Goal: Task Accomplishment & Management: Use online tool/utility

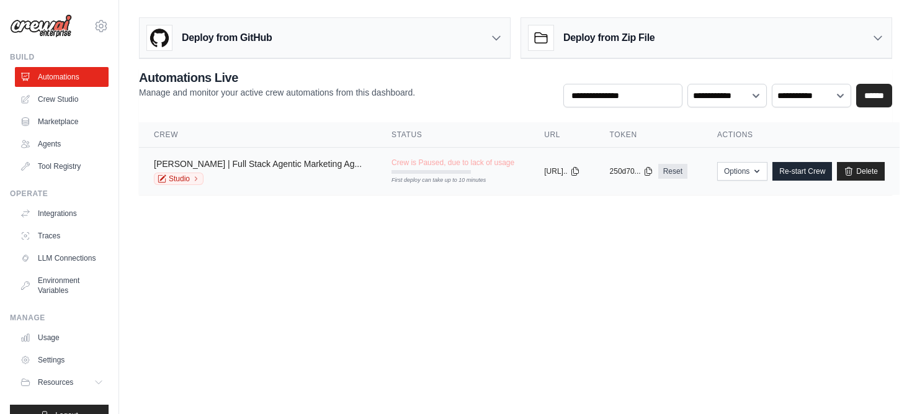
click at [251, 162] on link "[PERSON_NAME] | Full Stack Agentic Marketing Ag..." at bounding box center [258, 164] width 208 height 10
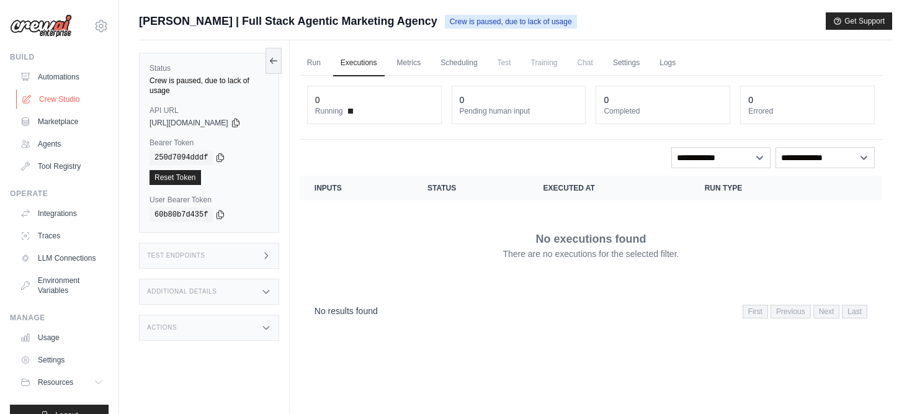
click at [58, 100] on link "Crew Studio" at bounding box center [63, 99] width 94 height 20
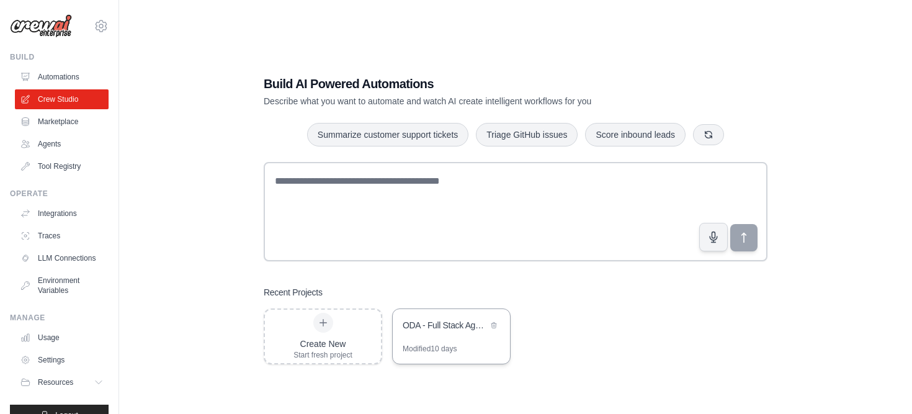
click at [444, 321] on div "ODA - Full Stack Agentic Marketing Agency" at bounding box center [445, 325] width 85 height 12
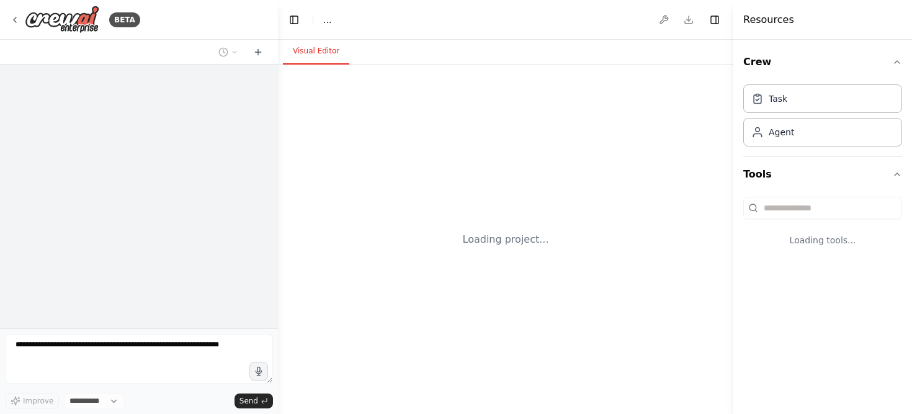
select select "****"
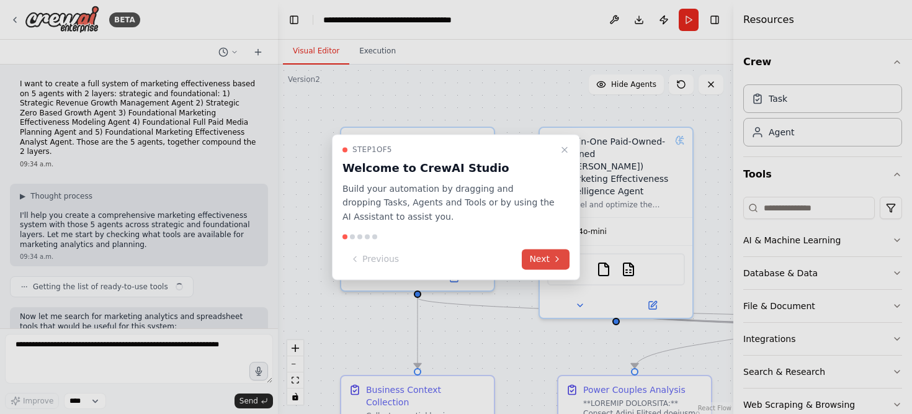
click at [550, 261] on button "Next" at bounding box center [546, 259] width 48 height 20
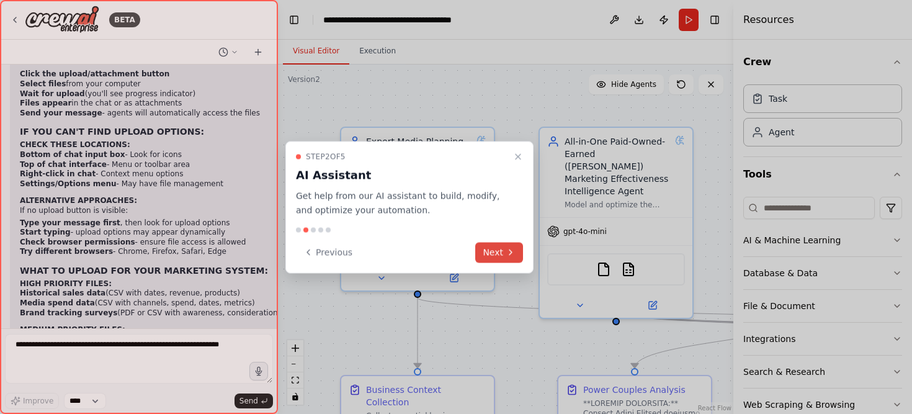
scroll to position [11889, 0]
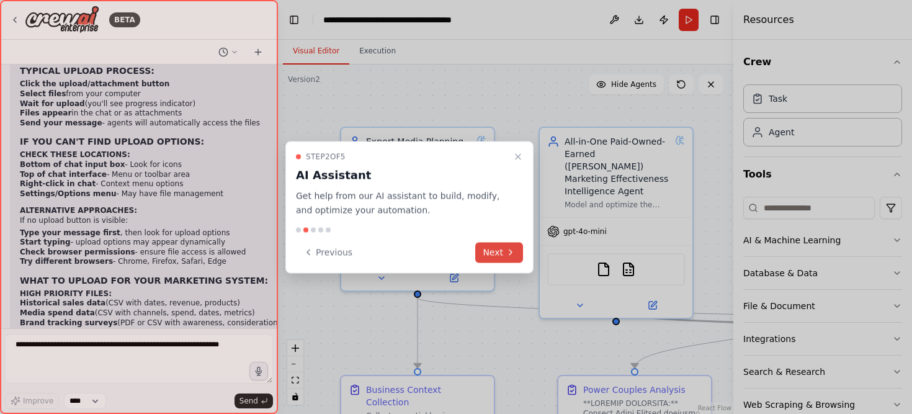
click at [499, 256] on button "Next" at bounding box center [499, 252] width 48 height 20
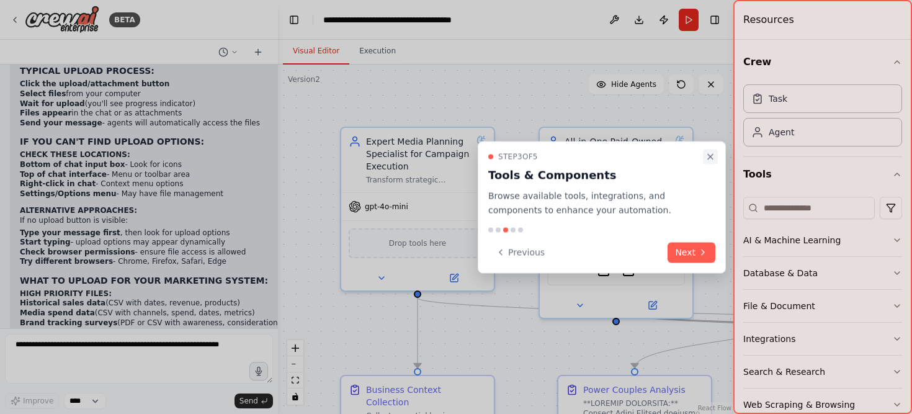
click at [711, 160] on icon "Close walkthrough" at bounding box center [710, 157] width 10 height 10
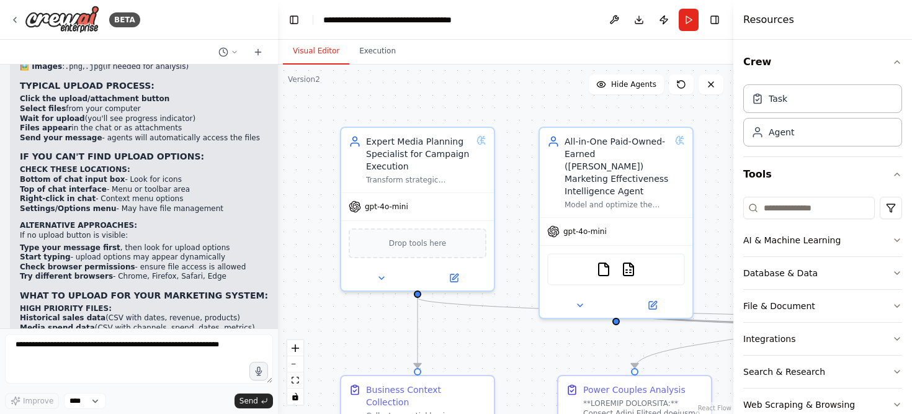
scroll to position [11889, 0]
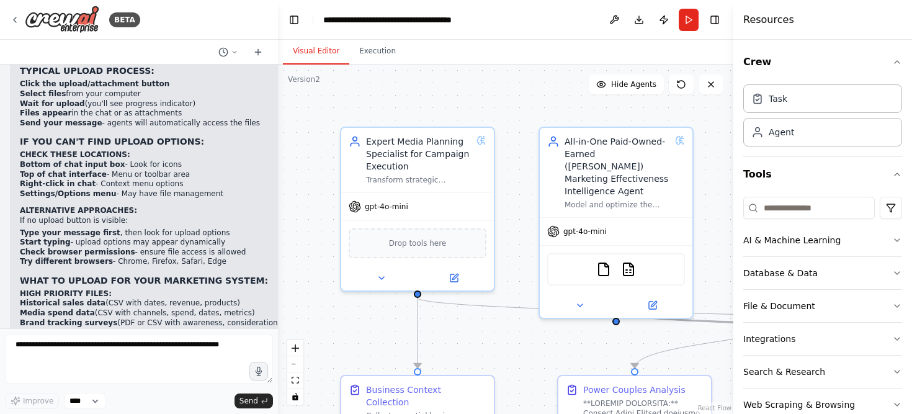
click at [298, 110] on div ".deletable-edge-delete-btn { width: 20px; height: 20px; border: 0px solid #ffff…" at bounding box center [505, 239] width 455 height 349
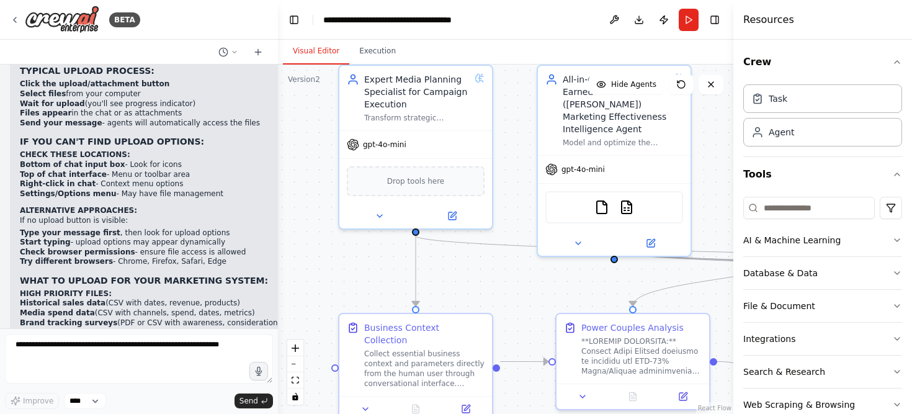
drag, startPoint x: 302, startPoint y: 115, endPoint x: 301, endPoint y: 55, distance: 59.6
click at [301, 55] on div "Visual Editor Execution Version 2 Show Tools Hide Agents .deletable-edge-delete…" at bounding box center [505, 227] width 455 height 374
click at [291, 23] on button "Toggle Left Sidebar" at bounding box center [293, 19] width 17 height 17
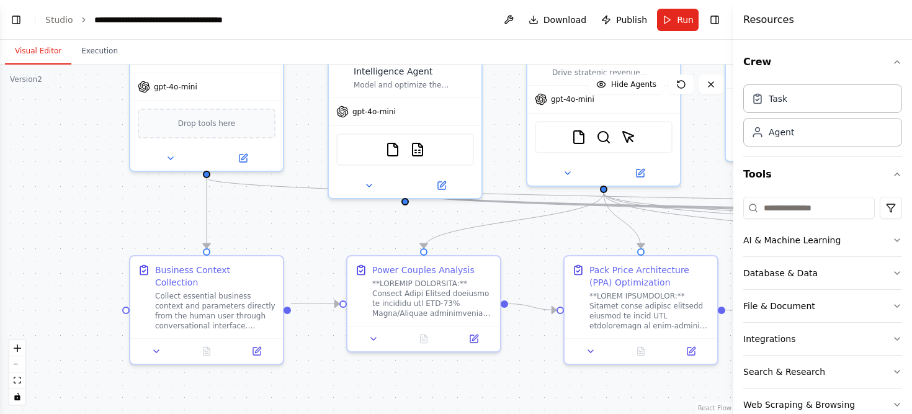
drag, startPoint x: 234, startPoint y: 291, endPoint x: 303, endPoint y: 233, distance: 90.6
click at [303, 233] on div ".deletable-edge-delete-btn { width: 20px; height: 20px; border: 0px solid #ffff…" at bounding box center [366, 239] width 733 height 349
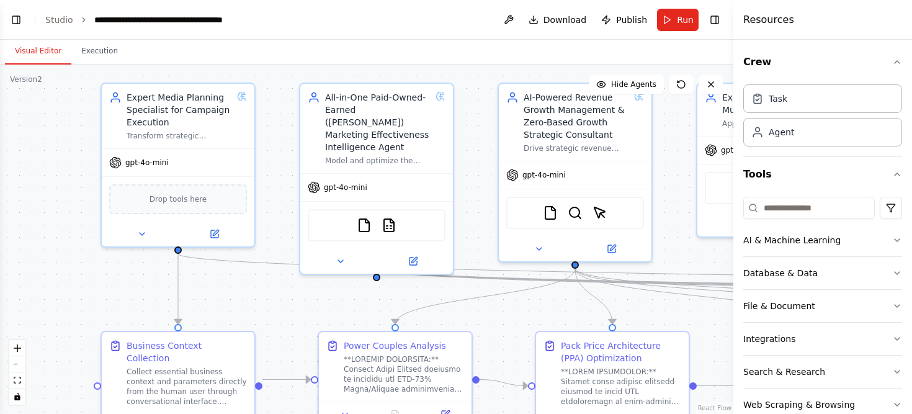
drag, startPoint x: 120, startPoint y: 214, endPoint x: 92, endPoint y: 290, distance: 80.9
click at [92, 290] on div ".deletable-edge-delete-btn { width: 20px; height: 20px; border: 0px solid #ffff…" at bounding box center [366, 239] width 733 height 349
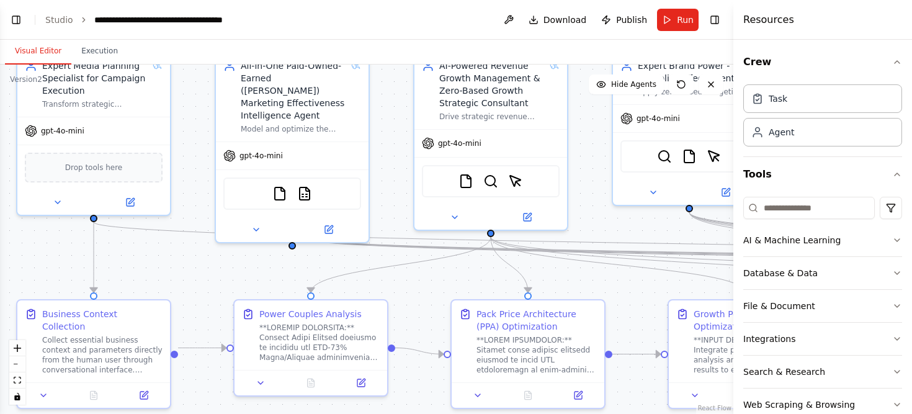
drag, startPoint x: 278, startPoint y: 316, endPoint x: 187, endPoint y: 285, distance: 97.1
click at [190, 285] on div ".deletable-edge-delete-btn { width: 20px; height: 20px; border: 0px solid #ffff…" at bounding box center [366, 239] width 733 height 349
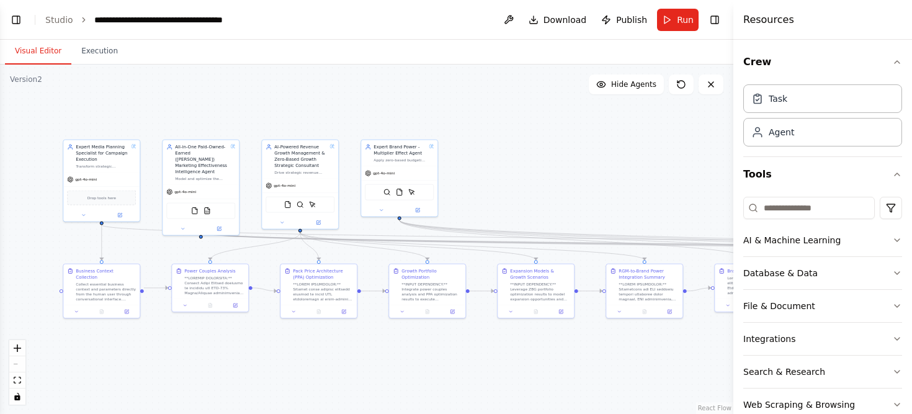
drag, startPoint x: 621, startPoint y: 221, endPoint x: 481, endPoint y: 192, distance: 142.4
click at [481, 192] on div ".deletable-edge-delete-btn { width: 20px; height: 20px; border: 0px solid #ffff…" at bounding box center [366, 239] width 733 height 349
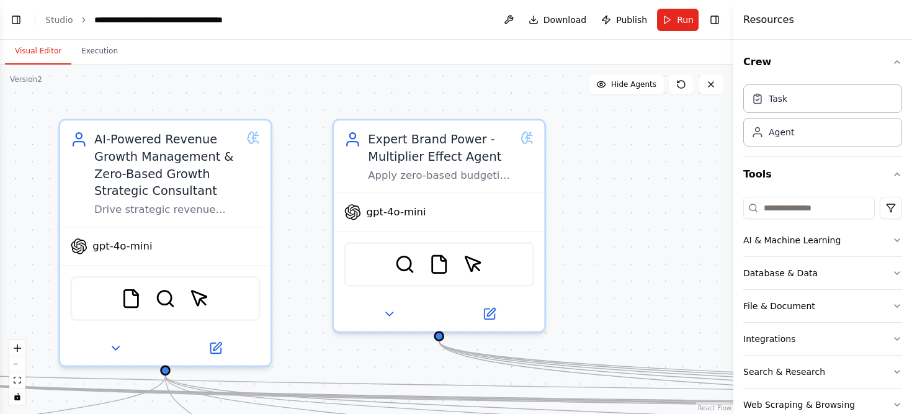
drag, startPoint x: 478, startPoint y: 185, endPoint x: 718, endPoint y: 286, distance: 260.2
click at [715, 286] on div ".deletable-edge-delete-btn { width: 20px; height: 20px; border: 0px solid #ffff…" at bounding box center [366, 239] width 733 height 349
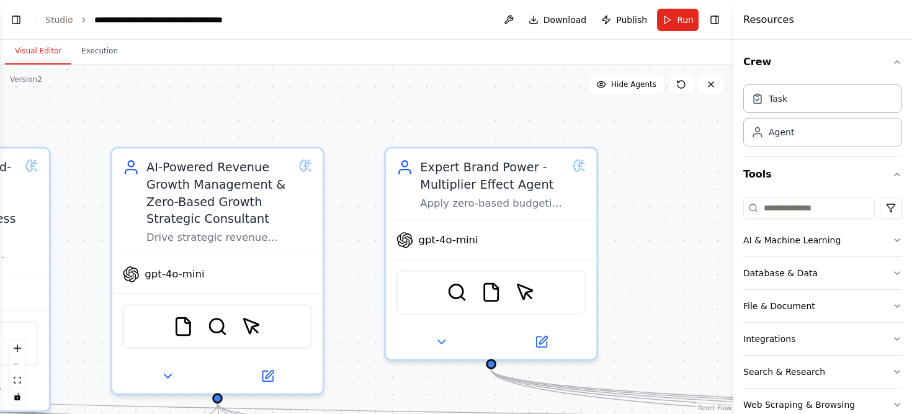
drag, startPoint x: 150, startPoint y: 119, endPoint x: 396, endPoint y: 123, distance: 245.6
click at [396, 123] on div ".deletable-edge-delete-btn { width: 20px; height: 20px; border: 0px solid #ffff…" at bounding box center [366, 239] width 733 height 349
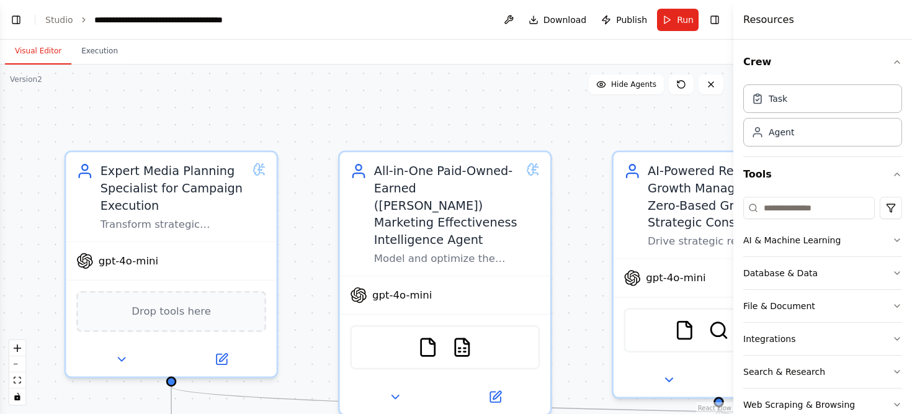
drag, startPoint x: 210, startPoint y: 126, endPoint x: 438, endPoint y: 126, distance: 228.2
click at [438, 126] on div ".deletable-edge-delete-btn { width: 20px; height: 20px; border: 0px solid #ffff…" at bounding box center [366, 239] width 733 height 349
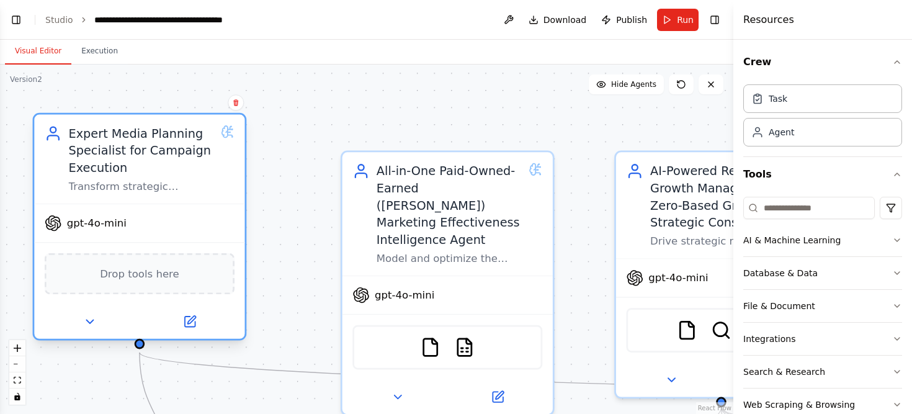
drag, startPoint x: 280, startPoint y: 266, endPoint x: 240, endPoint y: 224, distance: 58.3
click at [240, 224] on div "Expert Media Planning Specialist for Campaign Execution Transform strategic mar…" at bounding box center [140, 227] width 214 height 228
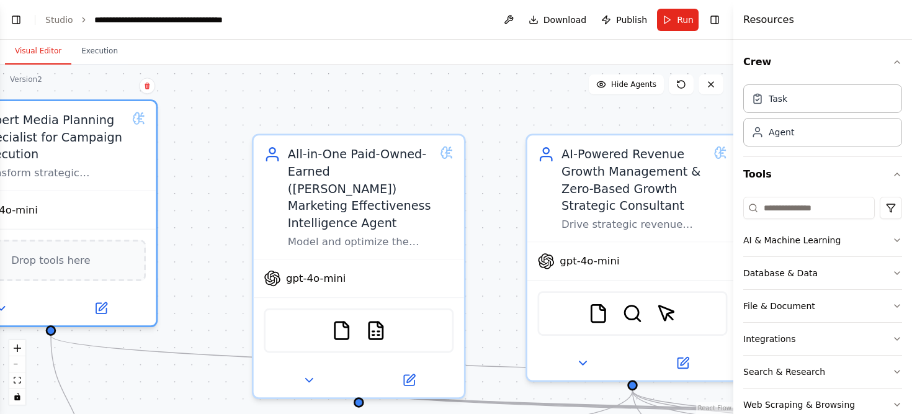
drag, startPoint x: 438, startPoint y: 129, endPoint x: 296, endPoint y: 97, distance: 146.2
click at [301, 97] on div ".deletable-edge-delete-btn { width: 20px; height: 20px; border: 0px solid #ffff…" at bounding box center [366, 239] width 733 height 349
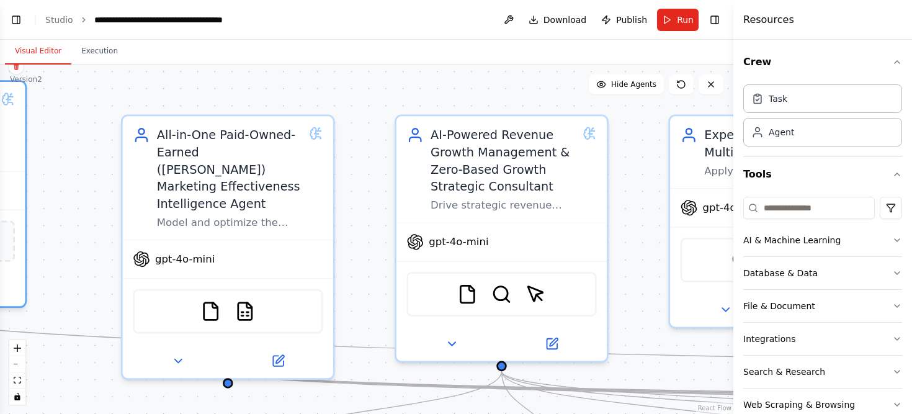
drag, startPoint x: 348, startPoint y: 106, endPoint x: 228, endPoint y: 100, distance: 120.5
click at [228, 100] on div ".deletable-edge-delete-btn { width: 20px; height: 20px; border: 0px solid #ffff…" at bounding box center [366, 239] width 733 height 349
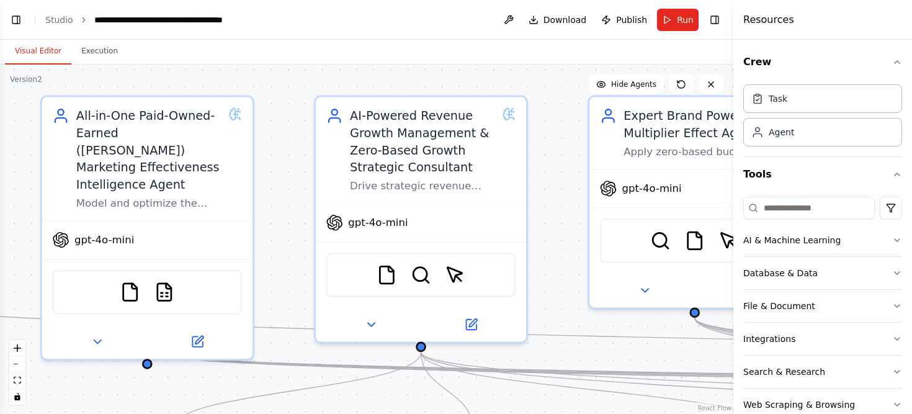
drag, startPoint x: 338, startPoint y: 189, endPoint x: 226, endPoint y: 150, distance: 118.7
click at [226, 150] on div ".deletable-edge-delete-btn { width: 20px; height: 20px; border: 0px solid #ffff…" at bounding box center [366, 239] width 733 height 349
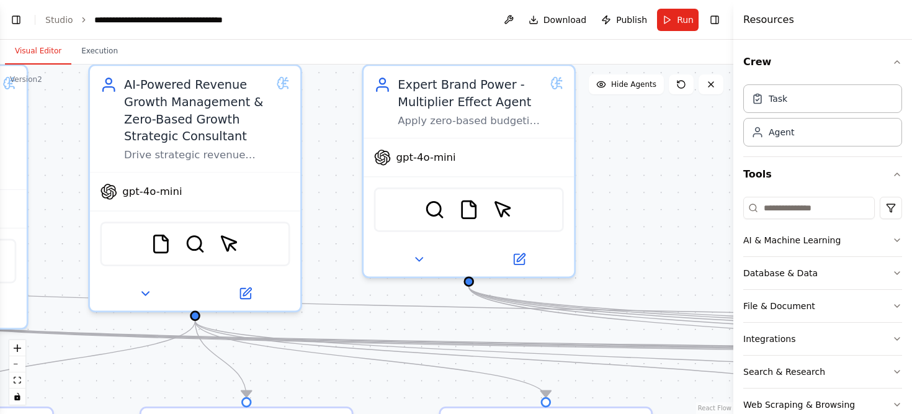
drag, startPoint x: 473, startPoint y: 149, endPoint x: 285, endPoint y: 140, distance: 188.8
click at [290, 140] on div ".deletable-edge-delete-btn { width: 20px; height: 20px; border: 0px solid #ffff…" at bounding box center [366, 239] width 733 height 349
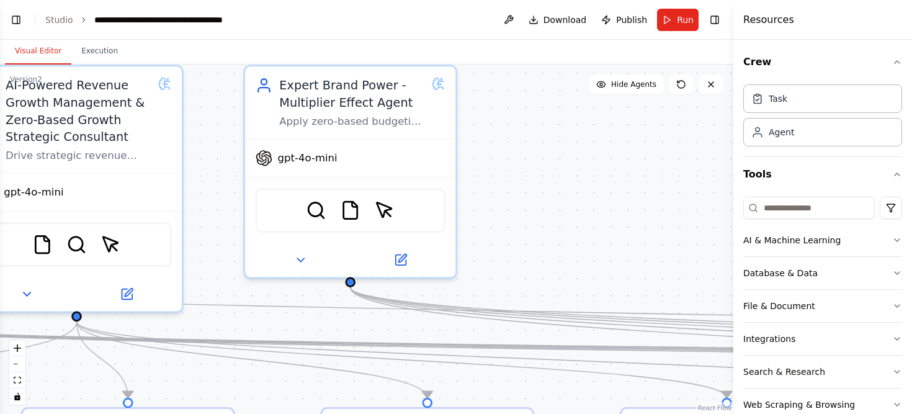
drag, startPoint x: 644, startPoint y: 159, endPoint x: 525, endPoint y: 159, distance: 119.7
click at [528, 159] on div ".deletable-edge-delete-btn { width: 20px; height: 20px; border: 0px solid #ffff…" at bounding box center [366, 239] width 733 height 349
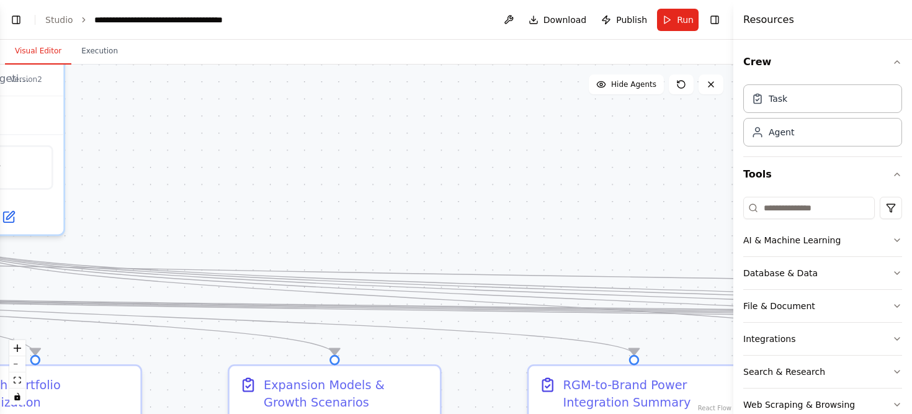
drag, startPoint x: 543, startPoint y: 213, endPoint x: 175, endPoint y: 169, distance: 370.4
click at [175, 170] on div ".deletable-edge-delete-btn { width: 20px; height: 20px; border: 0px solid #ffff…" at bounding box center [366, 239] width 733 height 349
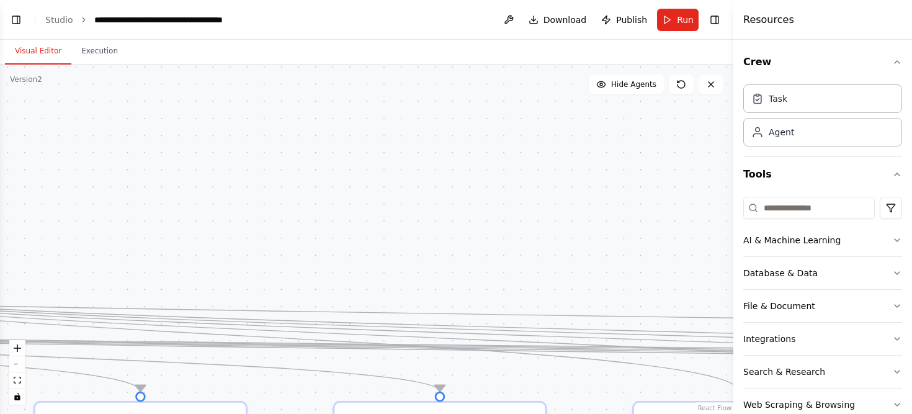
drag, startPoint x: 332, startPoint y: 171, endPoint x: 108, endPoint y: 215, distance: 228.1
click at [109, 215] on div ".deletable-edge-delete-btn { width: 20px; height: 20px; border: 0px solid #ffff…" at bounding box center [366, 239] width 733 height 349
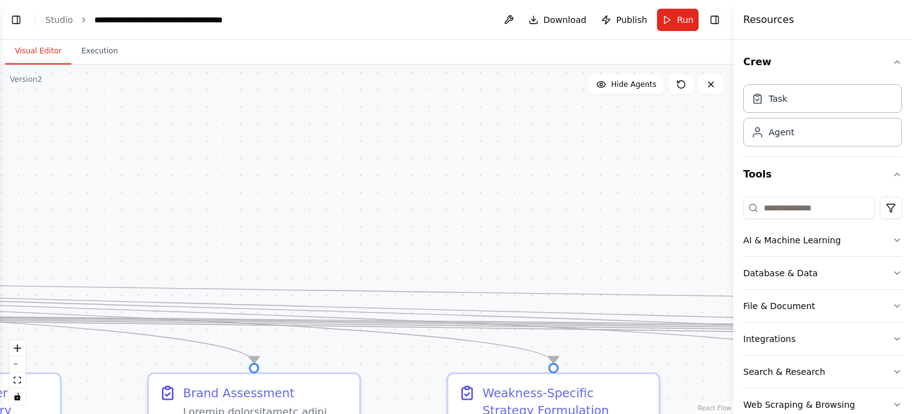
drag, startPoint x: 508, startPoint y: 216, endPoint x: 30, endPoint y: 179, distance: 479.6
click at [30, 179] on div ".deletable-edge-delete-btn { width: 20px; height: 20px; border: 0px solid #ffff…" at bounding box center [366, 239] width 733 height 349
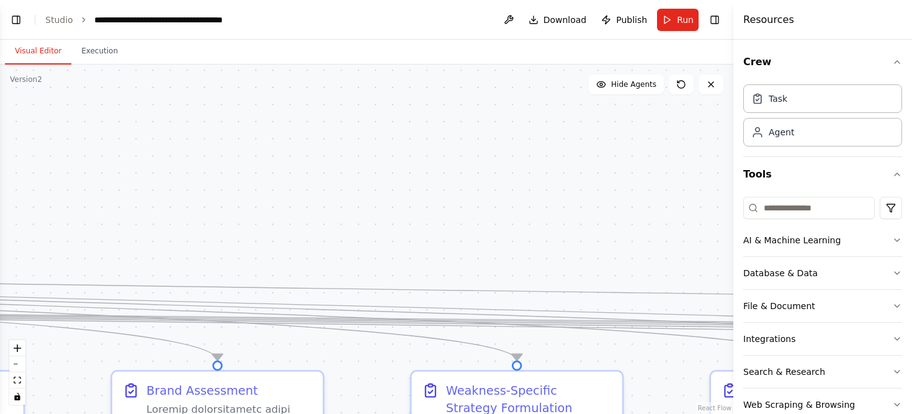
drag, startPoint x: 515, startPoint y: 211, endPoint x: 0, endPoint y: 203, distance: 515.5
click at [0, 203] on div ".deletable-edge-delete-btn { width: 20px; height: 20px; border: 0px solid #ffff…" at bounding box center [366, 239] width 733 height 349
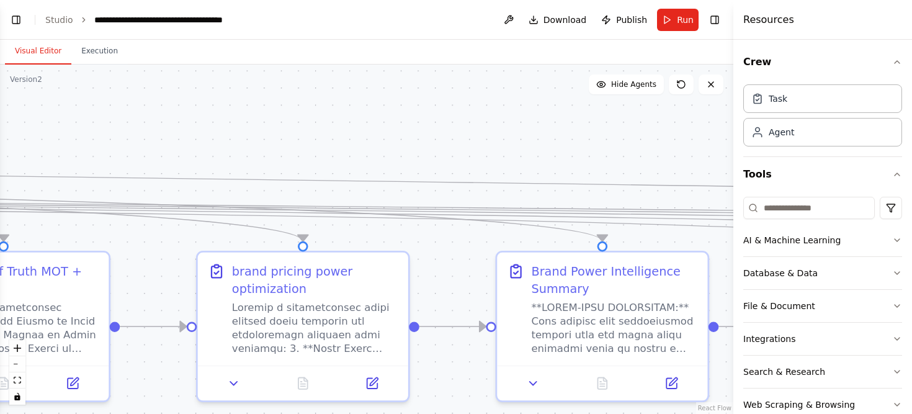
drag, startPoint x: 481, startPoint y: 198, endPoint x: 184, endPoint y: 89, distance: 316.7
click at [184, 89] on div ".deletable-edge-delete-btn { width: 20px; height: 20px; border: 0px solid #ffff…" at bounding box center [366, 239] width 733 height 349
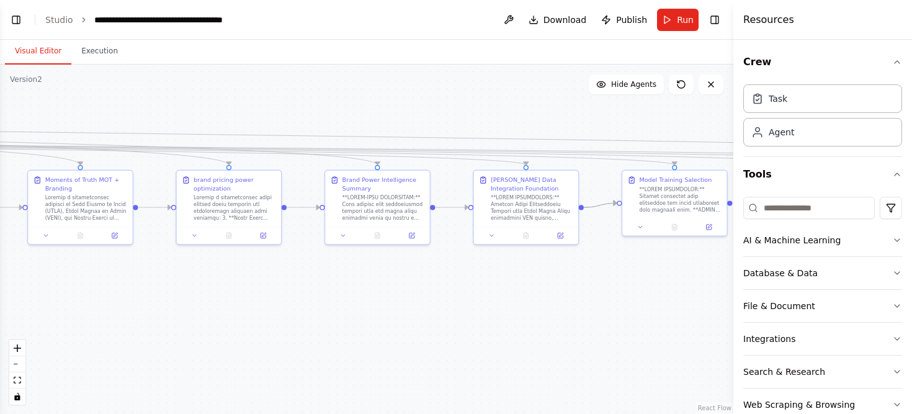
drag, startPoint x: 428, startPoint y: 324, endPoint x: 0, endPoint y: 323, distance: 427.9
click at [0, 323] on div ".deletable-edge-delete-btn { width: 20px; height: 20px; border: 0px solid #ffff…" at bounding box center [366, 239] width 733 height 349
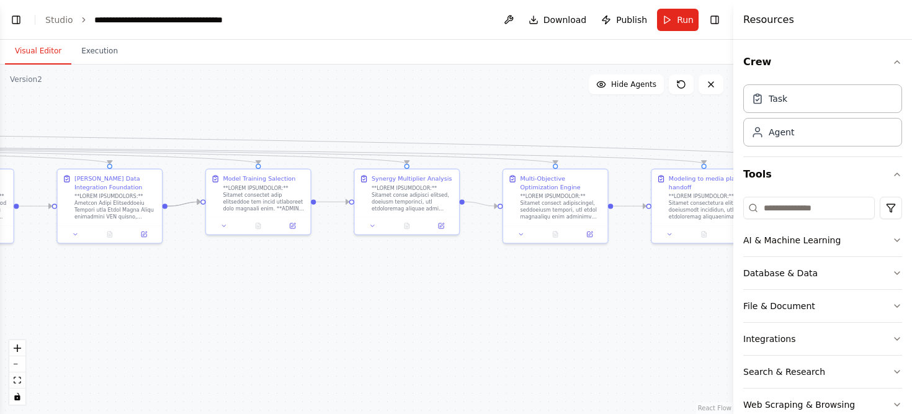
drag, startPoint x: 567, startPoint y: 328, endPoint x: 27, endPoint y: 324, distance: 540.2
click at [27, 324] on div ".deletable-edge-delete-btn { width: 20px; height: 20px; border: 0px solid #ffff…" at bounding box center [366, 239] width 733 height 349
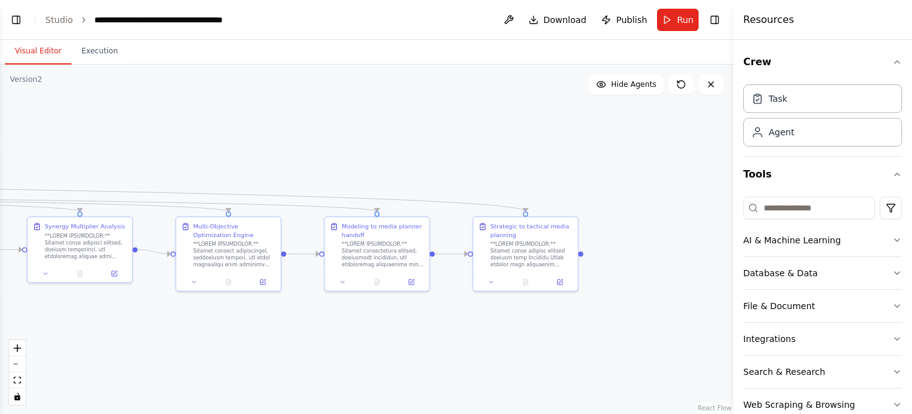
drag, startPoint x: 231, startPoint y: 288, endPoint x: 442, endPoint y: 340, distance: 217.1
click at [442, 340] on div ".deletable-edge-delete-btn { width: 20px; height: 20px; border: 0px solid #ffff…" at bounding box center [366, 239] width 733 height 349
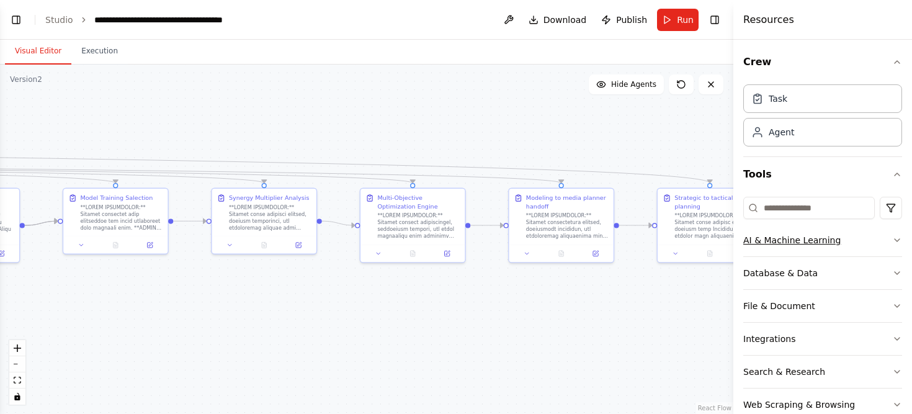
drag, startPoint x: 335, startPoint y: 345, endPoint x: 812, endPoint y: 255, distance: 486.0
click at [812, 255] on div "BETA I want to create a full system of marketing effectiveness based on 5 agent…" at bounding box center [456, 207] width 912 height 414
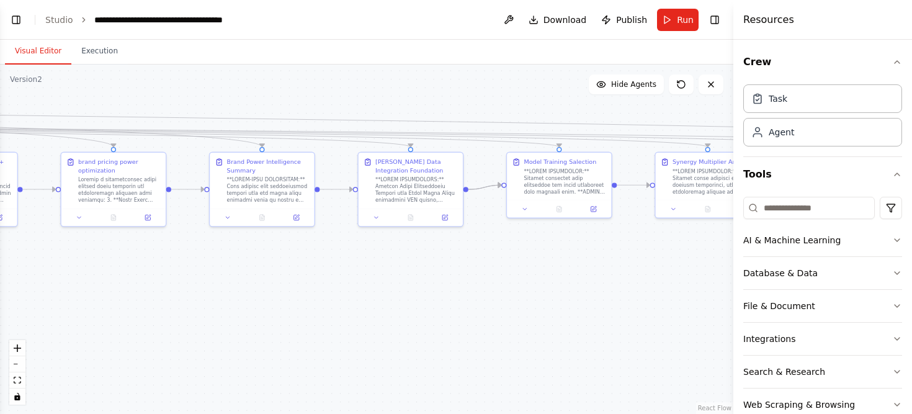
drag, startPoint x: 349, startPoint y: 277, endPoint x: 634, endPoint y: 309, distance: 287.1
click at [634, 310] on div ".deletable-edge-delete-btn { width: 20px; height: 20px; border: 0px solid #ffff…" at bounding box center [366, 239] width 733 height 349
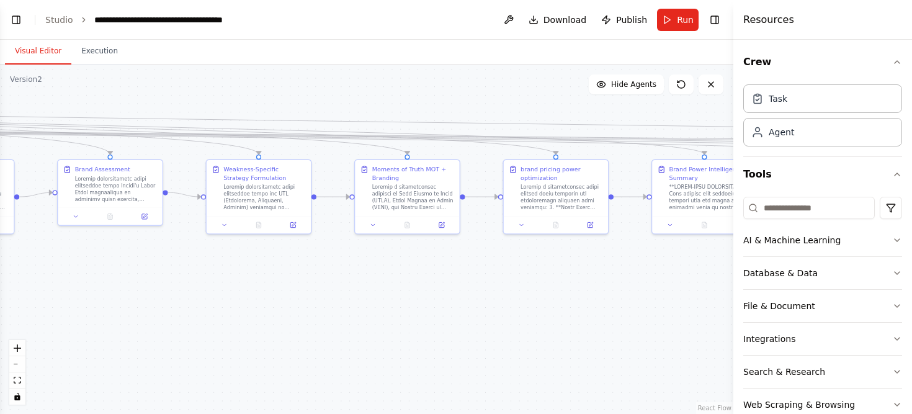
drag, startPoint x: 407, startPoint y: 319, endPoint x: 742, endPoint y: 318, distance: 334.9
click at [738, 319] on div "BETA I want to create a full system of marketing effectiveness based on 5 agent…" at bounding box center [456, 207] width 912 height 414
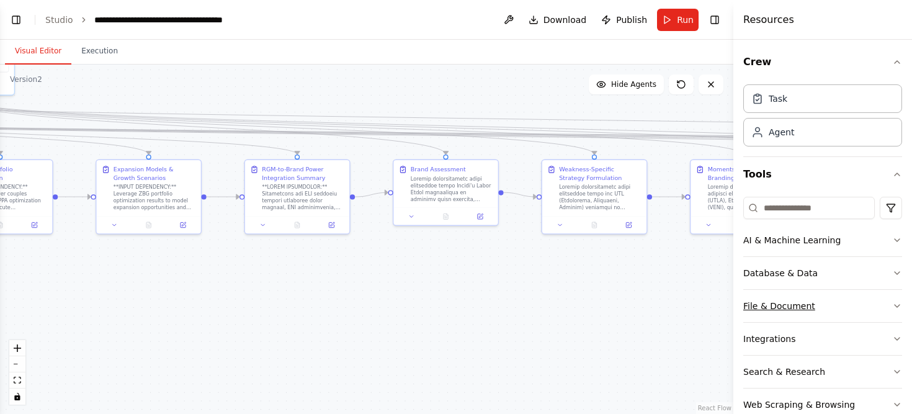
drag, startPoint x: 393, startPoint y: 308, endPoint x: 747, endPoint y: 300, distance: 353.6
click at [747, 300] on div "BETA I want to create a full system of marketing effectiveness based on 5 agent…" at bounding box center [456, 207] width 912 height 414
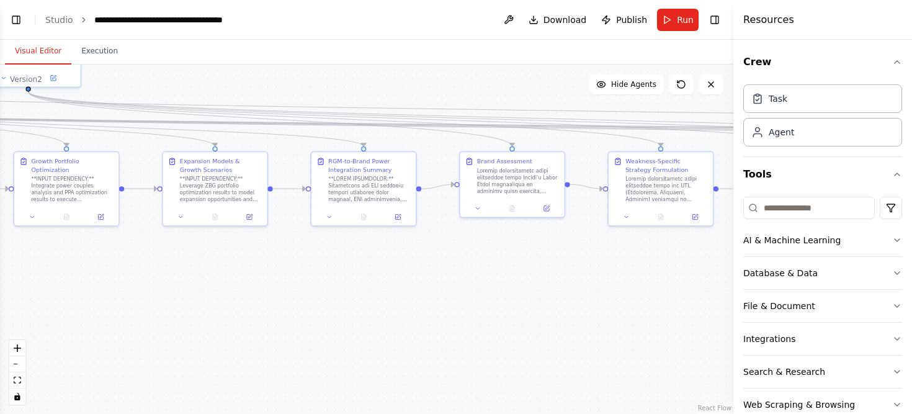
drag, startPoint x: 369, startPoint y: 288, endPoint x: 631, endPoint y: 327, distance: 264.7
click at [631, 329] on div ".deletable-edge-delete-btn { width: 20px; height: 20px; border: 0px solid #ffff…" at bounding box center [366, 239] width 733 height 349
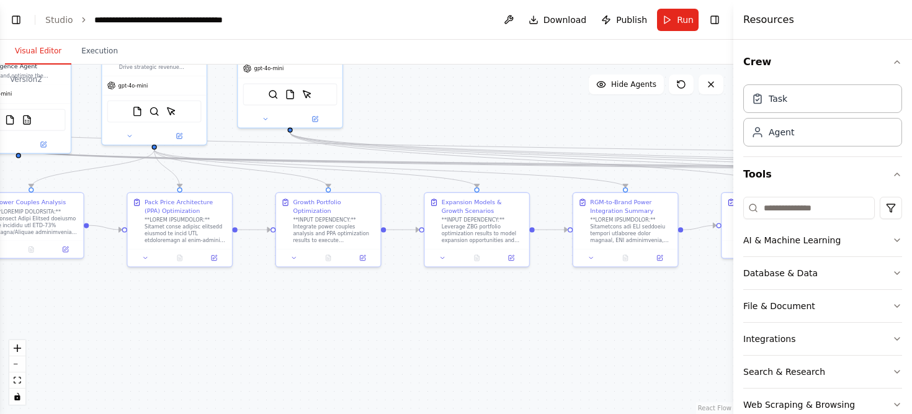
drag, startPoint x: 256, startPoint y: 320, endPoint x: 480, endPoint y: 363, distance: 227.9
click at [480, 363] on div ".deletable-edge-delete-btn { width: 20px; height: 20px; border: 0px solid #ffff…" at bounding box center [366, 239] width 733 height 349
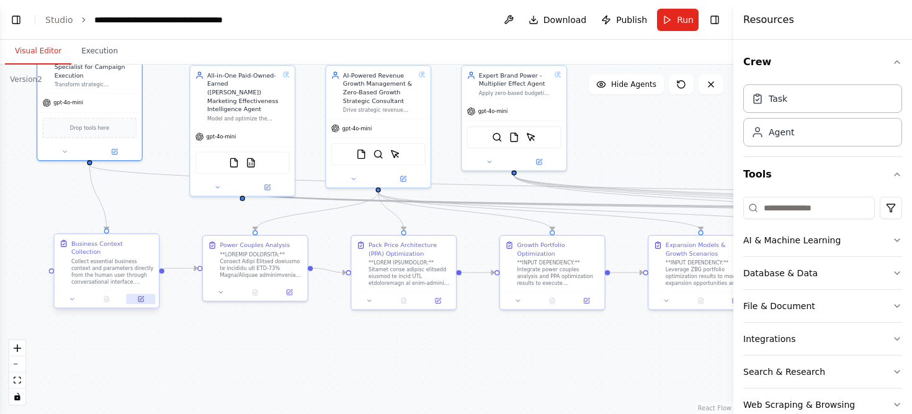
click at [144, 294] on button at bounding box center [140, 299] width 29 height 10
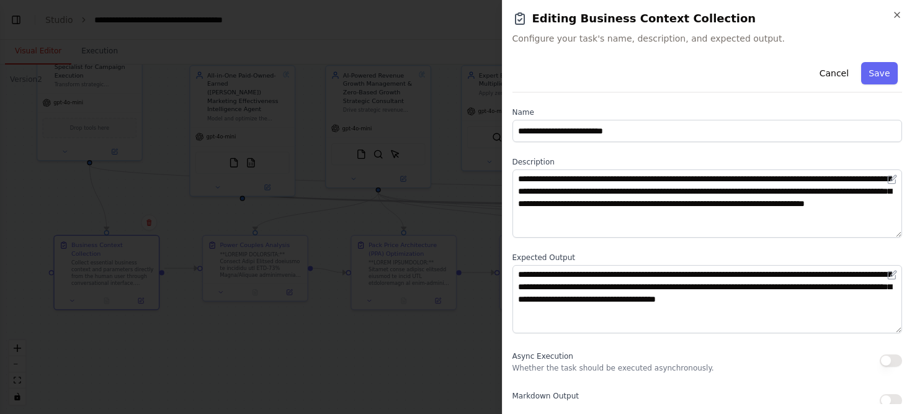
scroll to position [9, 0]
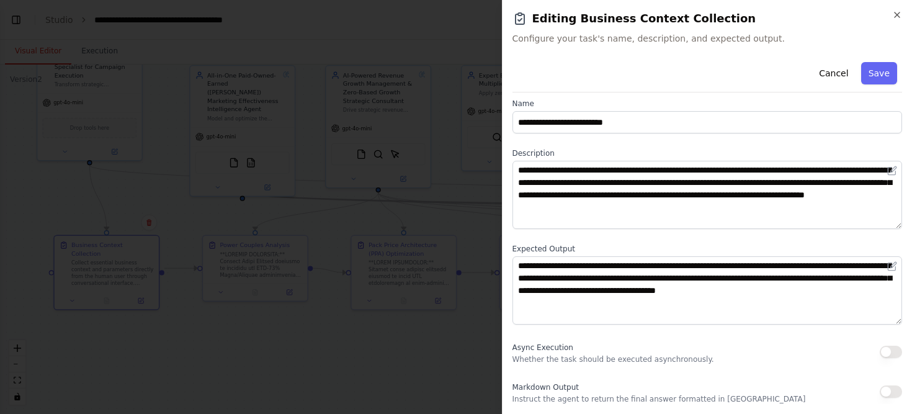
click at [360, 354] on div at bounding box center [456, 207] width 912 height 414
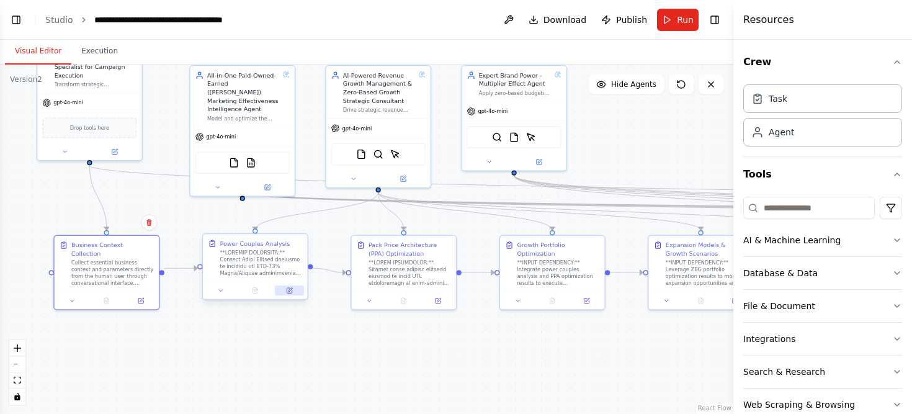
click at [288, 293] on icon at bounding box center [289, 290] width 7 height 7
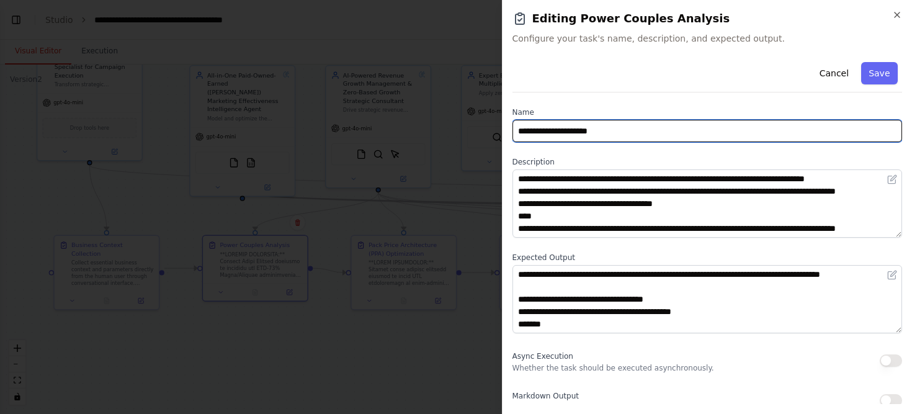
drag, startPoint x: 616, startPoint y: 134, endPoint x: 492, endPoint y: 135, distance: 124.7
click at [491, 135] on body "BETA I want to create a full system of marketing effectiveness based on 5 agent…" at bounding box center [456, 207] width 912 height 414
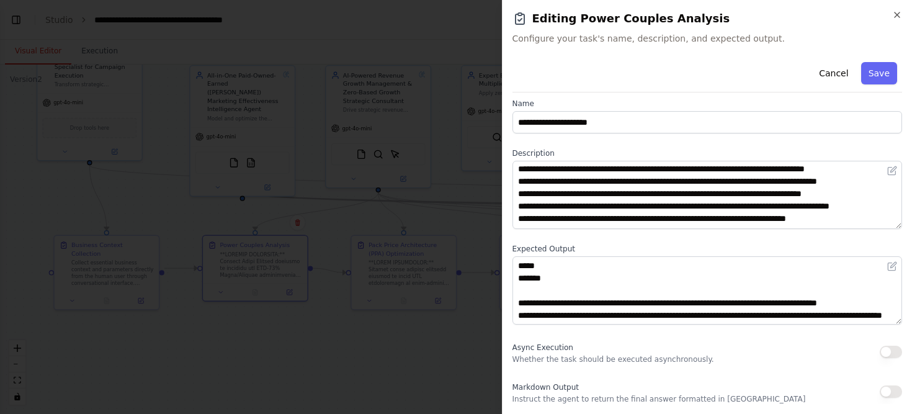
click at [345, 350] on div at bounding box center [456, 207] width 912 height 414
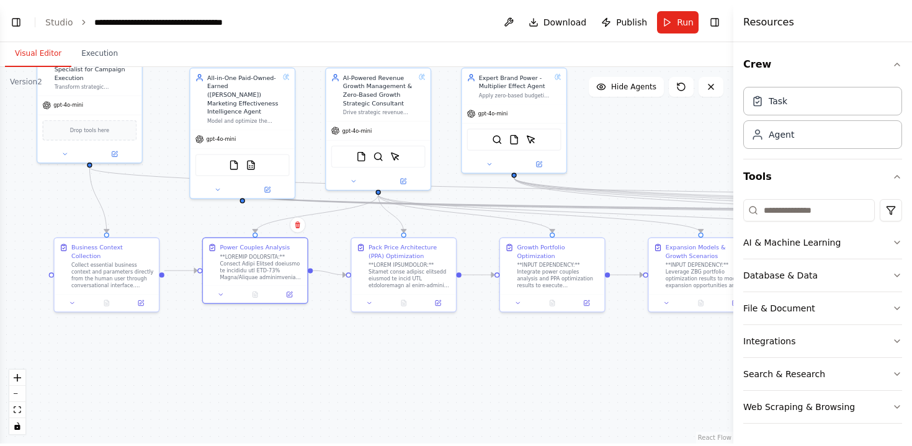
scroll to position [11857, 0]
